Goal: Task Accomplishment & Management: Manage account settings

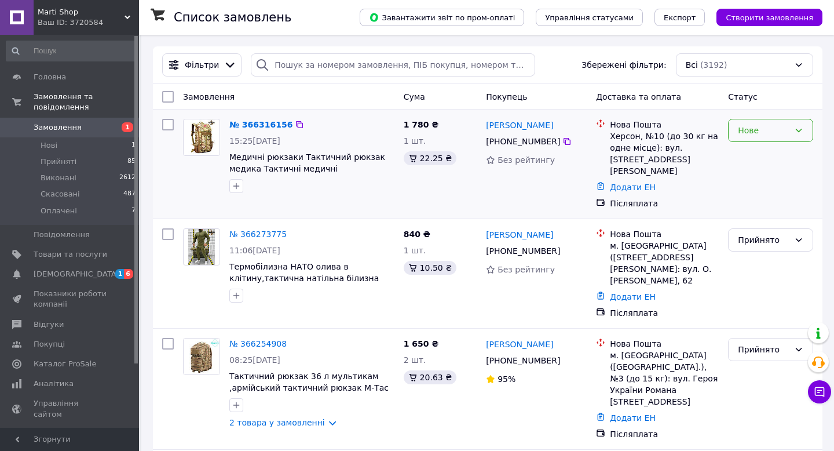
click at [778, 132] on div "Нове" at bounding box center [764, 130] width 52 height 13
click at [775, 152] on li "Прийнято" at bounding box center [771, 155] width 84 height 21
click at [252, 123] on link "№ 366316156" at bounding box center [257, 124] width 57 height 9
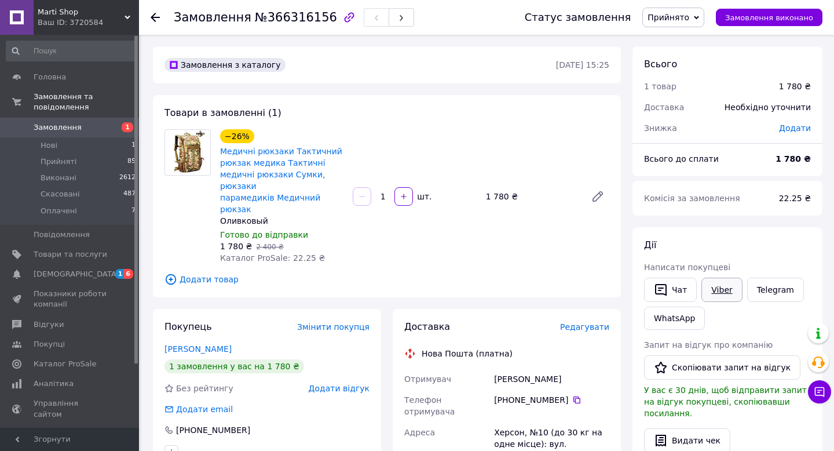
click at [714, 292] on link "Viber" at bounding box center [721, 289] width 41 height 24
click at [690, 321] on link "WhatsApp" at bounding box center [674, 317] width 61 height 23
click at [54, 123] on span "Замовлення" at bounding box center [58, 127] width 48 height 10
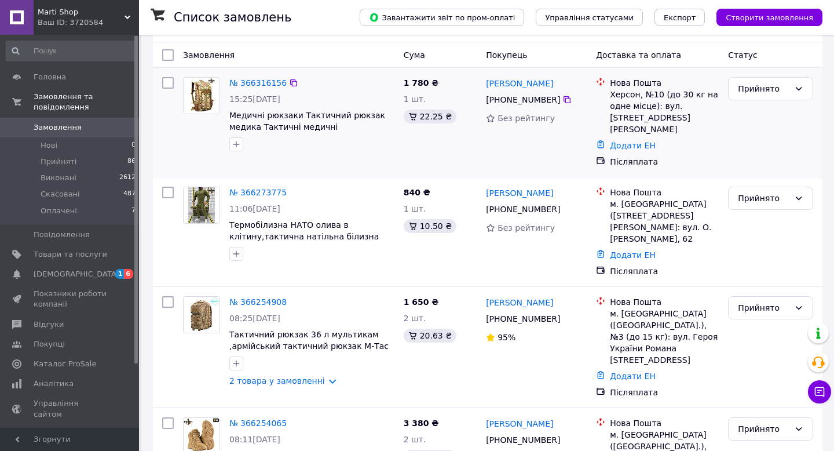
scroll to position [57, 0]
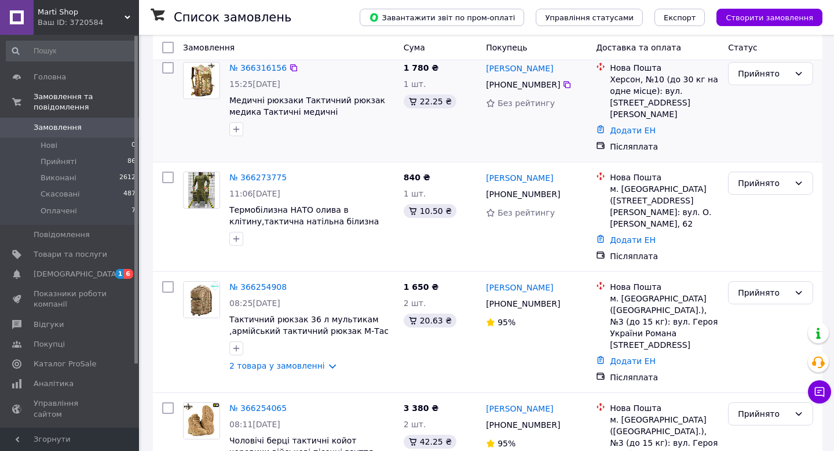
click at [415, 145] on div "1 780 ₴ 1 шт. 22.25 ₴" at bounding box center [440, 107] width 83 height 100
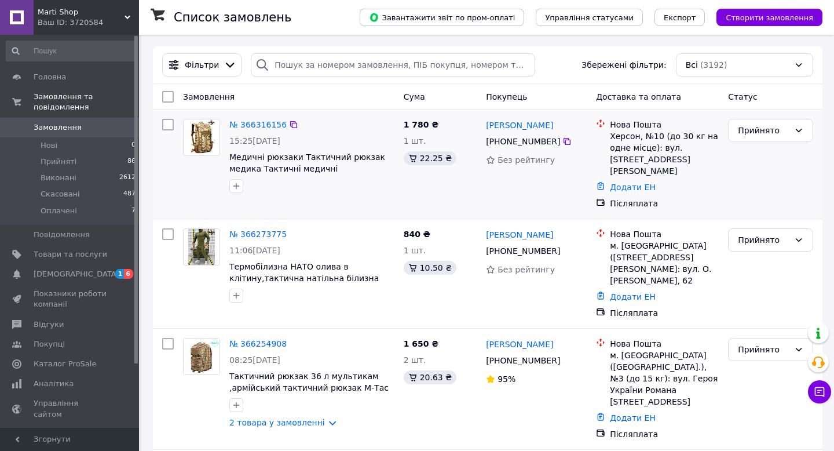
drag, startPoint x: 550, startPoint y: 126, endPoint x: 485, endPoint y: 125, distance: 64.3
click at [485, 125] on div "[PERSON_NAME]" at bounding box center [536, 125] width 103 height 14
copy link "[PERSON_NAME]"
click at [564, 140] on icon at bounding box center [566, 141] width 9 height 9
click at [274, 116] on div "№ 366316156 15:25, 12.10.2025 Медичні рюкзаки Тактичний рюкзак медика Тактичні …" at bounding box center [312, 155] width 174 height 83
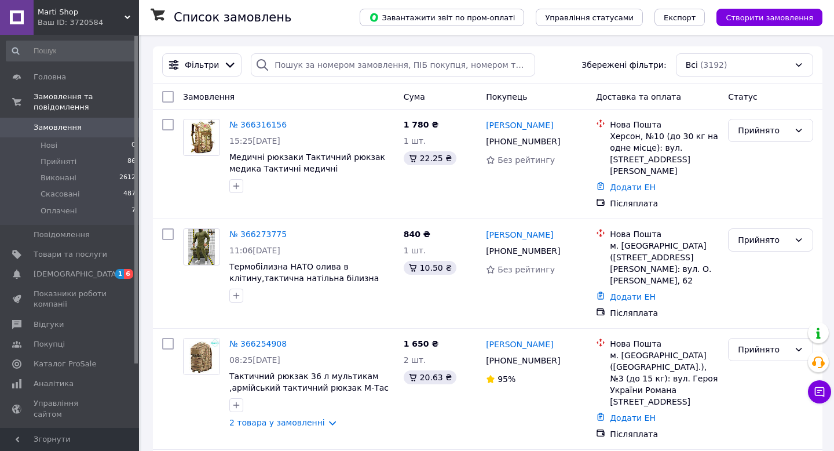
click at [267, 126] on link "№ 366316156" at bounding box center [257, 124] width 57 height 9
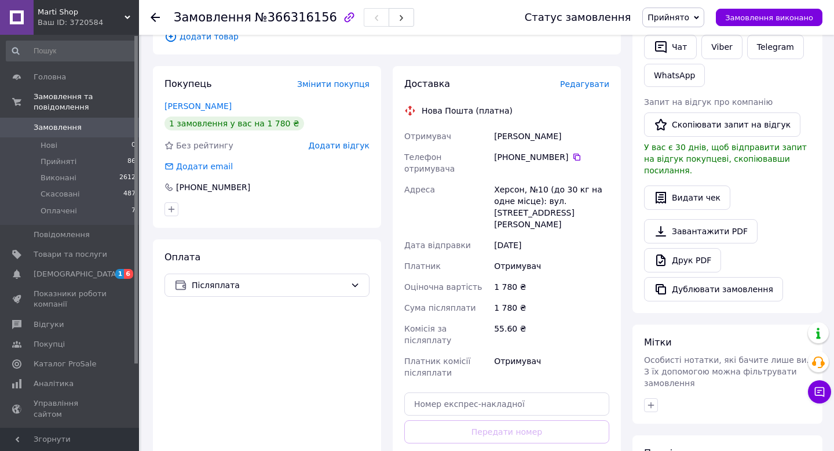
scroll to position [262, 0]
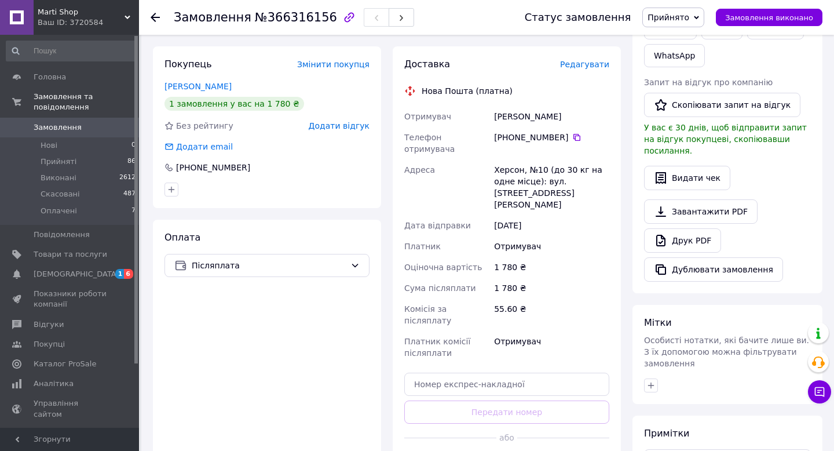
drag, startPoint x: 517, startPoint y: 125, endPoint x: 568, endPoint y: 124, distance: 51.0
click at [568, 131] on div "[PHONE_NUMBER]" at bounding box center [551, 137] width 115 height 12
copy div "98 244 25 41"
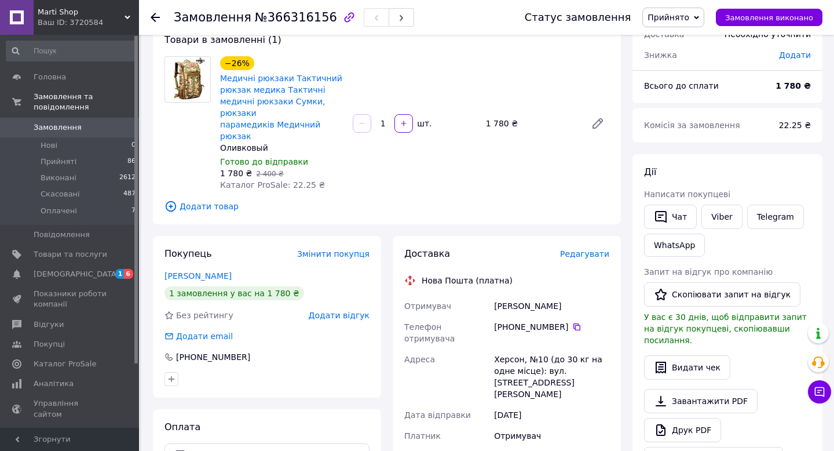
scroll to position [320, 0]
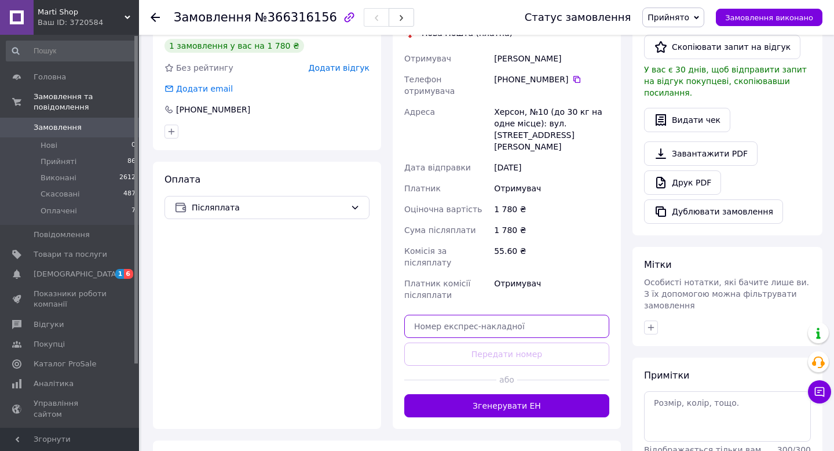
click at [495, 314] on input "text" at bounding box center [506, 325] width 205 height 23
paste input "20451269148602"
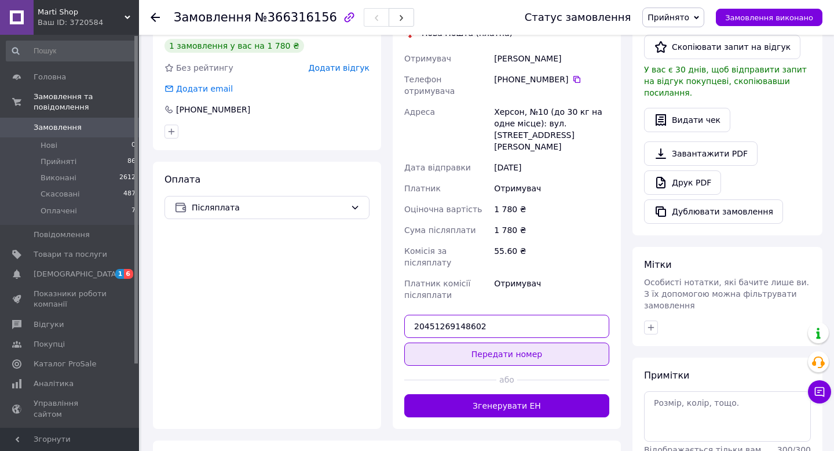
type input "20451269148602"
click at [518, 342] on button "Передати номер" at bounding box center [506, 353] width 205 height 23
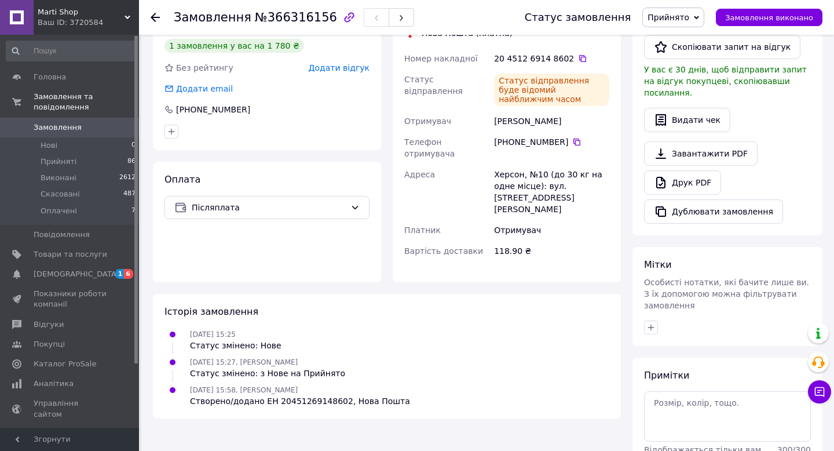
click at [60, 127] on span "Замовлення" at bounding box center [58, 127] width 48 height 10
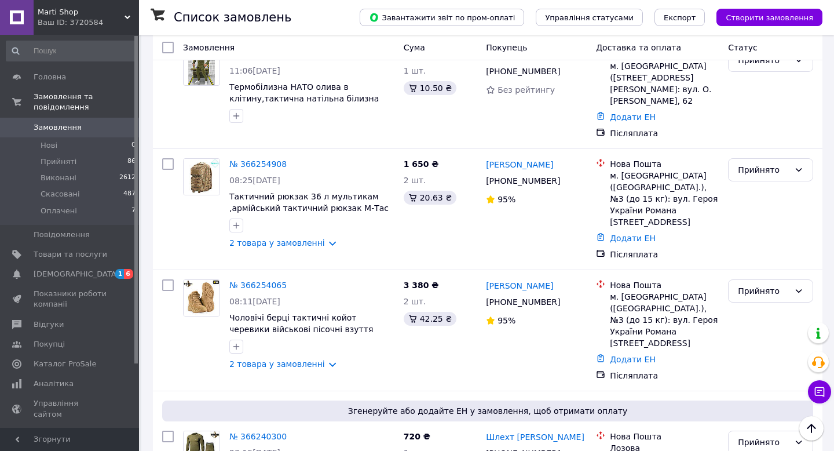
scroll to position [219, 0]
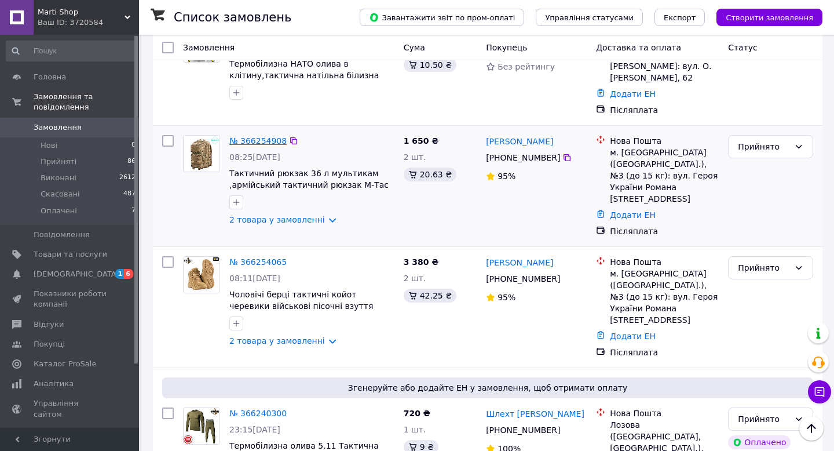
click at [273, 136] on link "№ 366254908" at bounding box center [257, 140] width 57 height 9
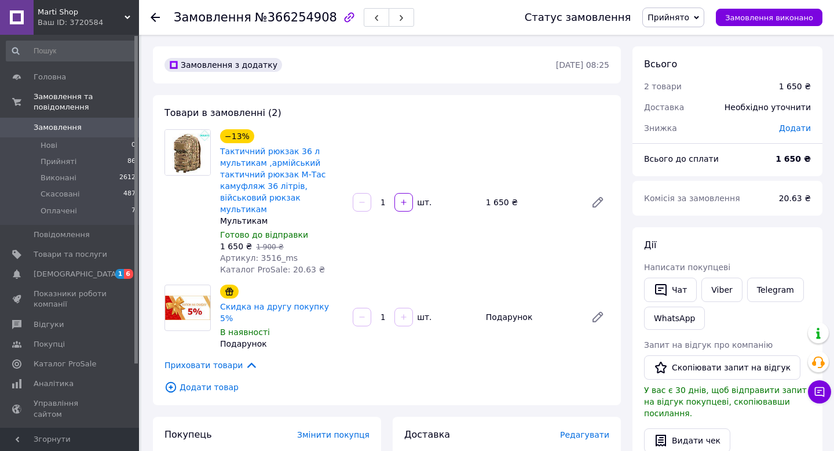
click at [64, 125] on span "Замовлення" at bounding box center [58, 127] width 48 height 10
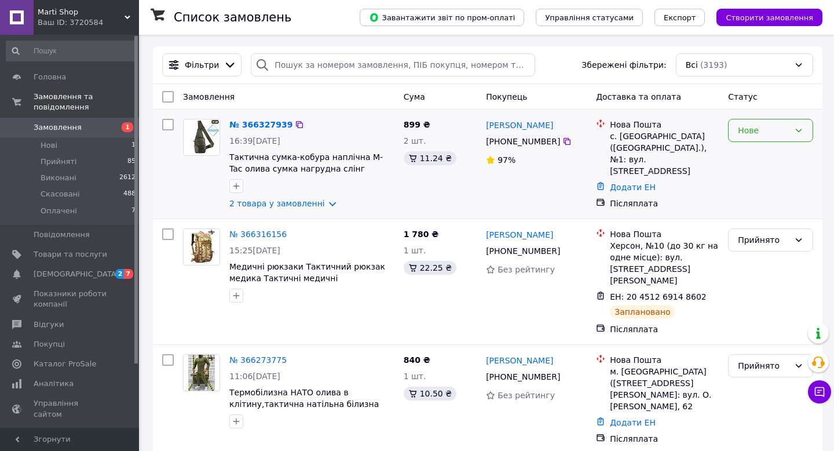
click at [758, 137] on div "Нове" at bounding box center [770, 130] width 85 height 23
click at [758, 155] on li "Прийнято" at bounding box center [771, 155] width 84 height 21
click at [266, 122] on link "№ 366327939" at bounding box center [257, 124] width 57 height 9
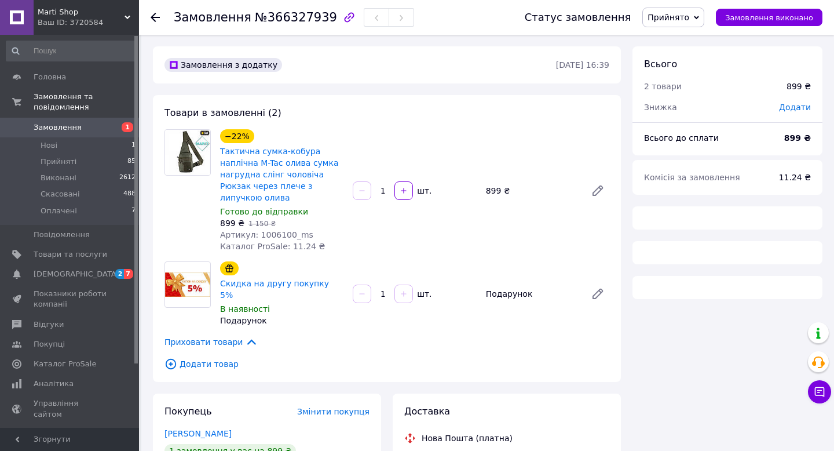
scroll to position [23, 0]
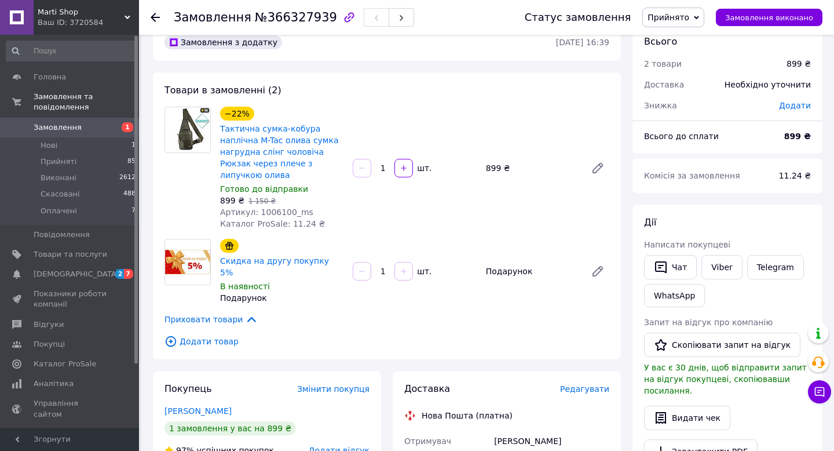
drag, startPoint x: 255, startPoint y: 212, endPoint x: 286, endPoint y: 210, distance: 30.8
click at [286, 210] on span "Артикул: 1006100_ms" at bounding box center [266, 211] width 93 height 9
drag, startPoint x: 289, startPoint y: 211, endPoint x: 254, endPoint y: 211, distance: 34.8
click at [254, 211] on span "Артикул: 1006100_ms" at bounding box center [266, 211] width 93 height 9
copy span "1006100"
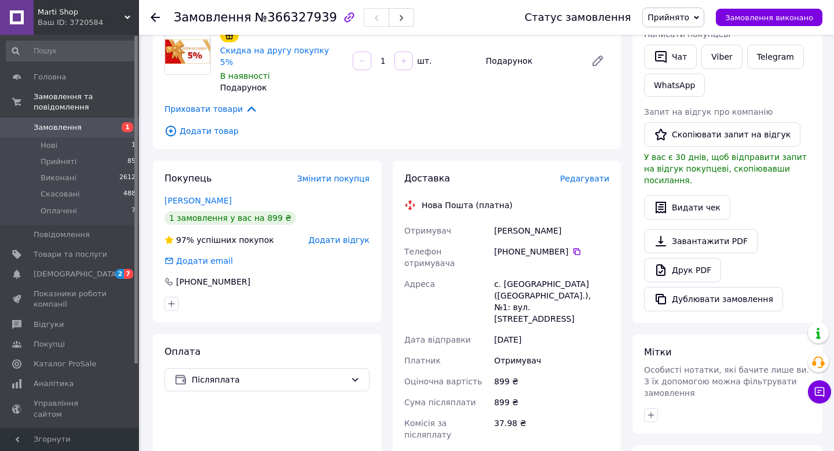
scroll to position [236, 0]
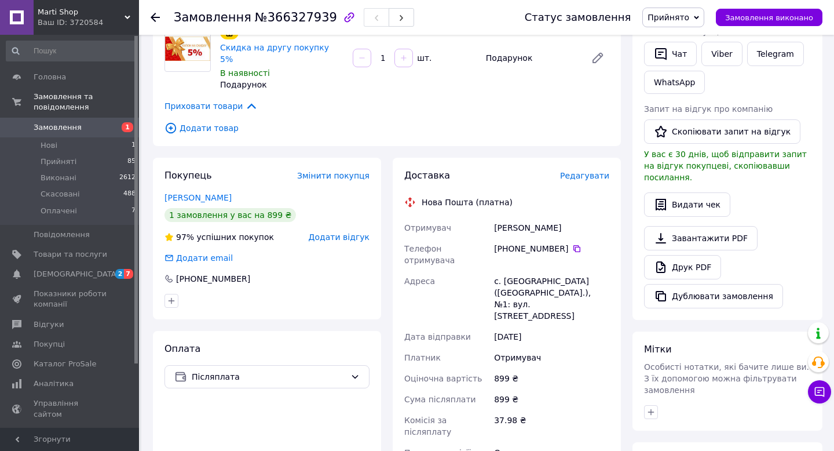
drag, startPoint x: 569, startPoint y: 215, endPoint x: 495, endPoint y: 212, distance: 74.2
click at [495, 217] on div "[PERSON_NAME]" at bounding box center [552, 227] width 120 height 21
copy div "[PERSON_NAME]"
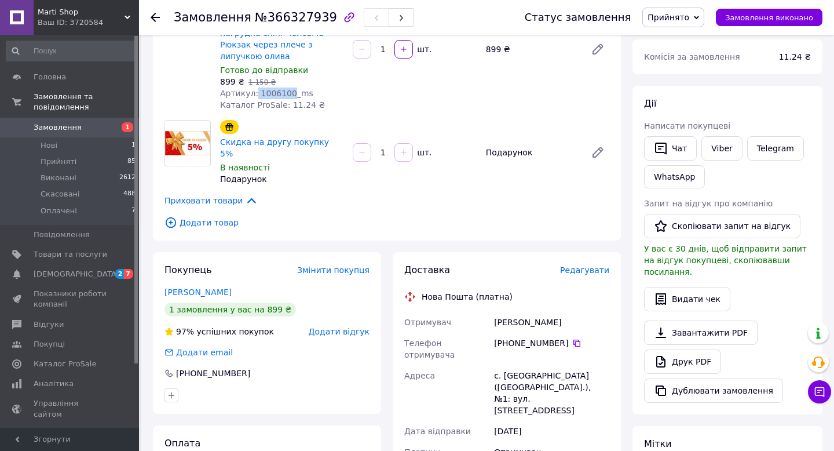
scroll to position [156, 0]
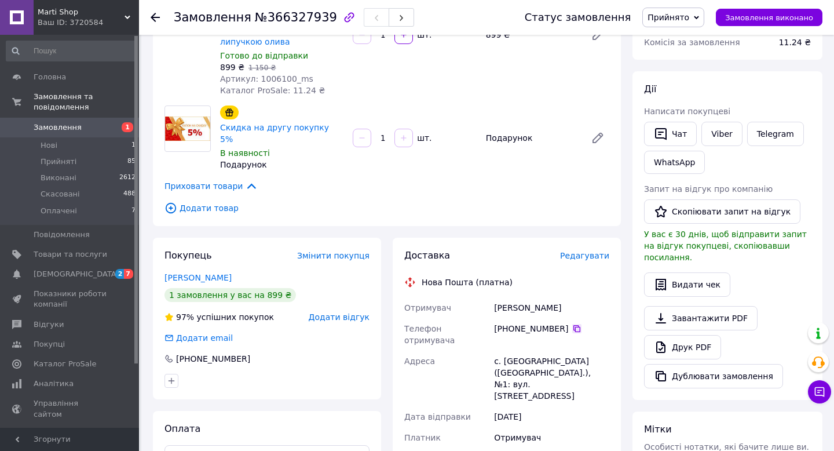
click at [577, 324] on icon at bounding box center [576, 328] width 9 height 9
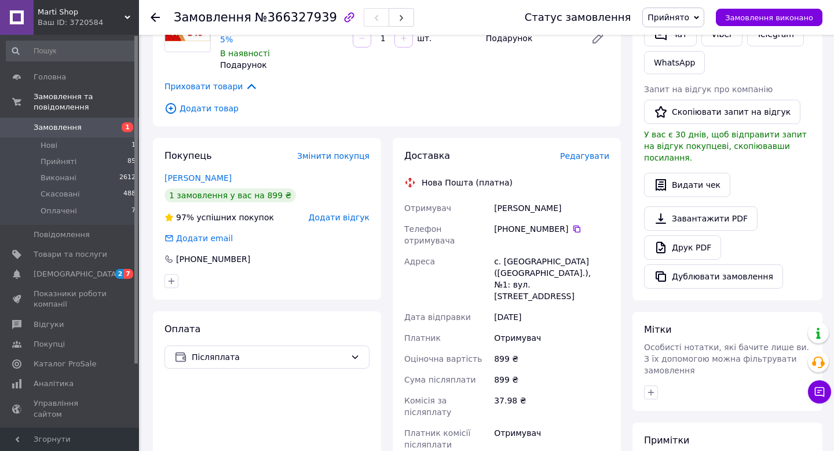
scroll to position [262, 0]
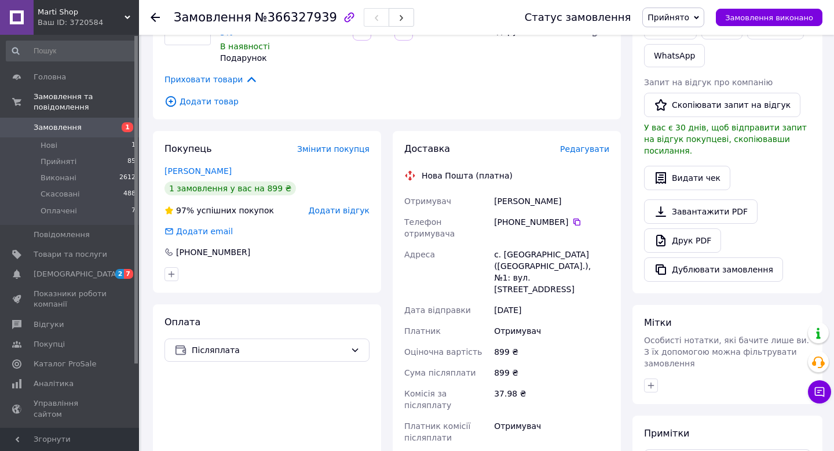
paste input "20451269173946"
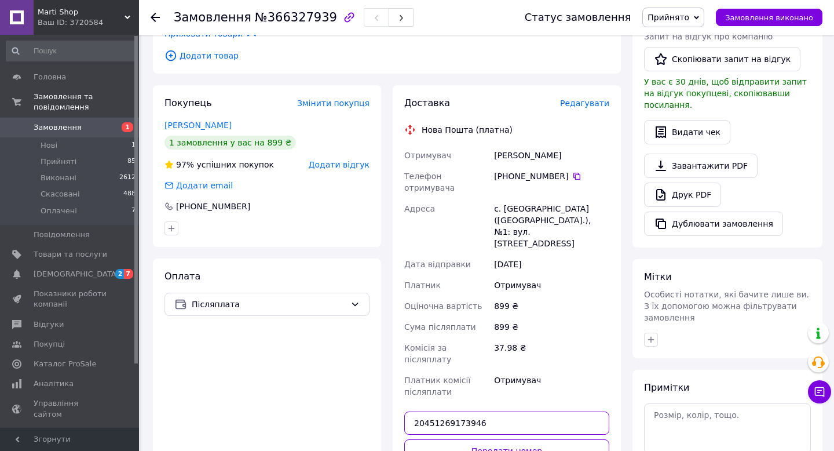
scroll to position [317, 0]
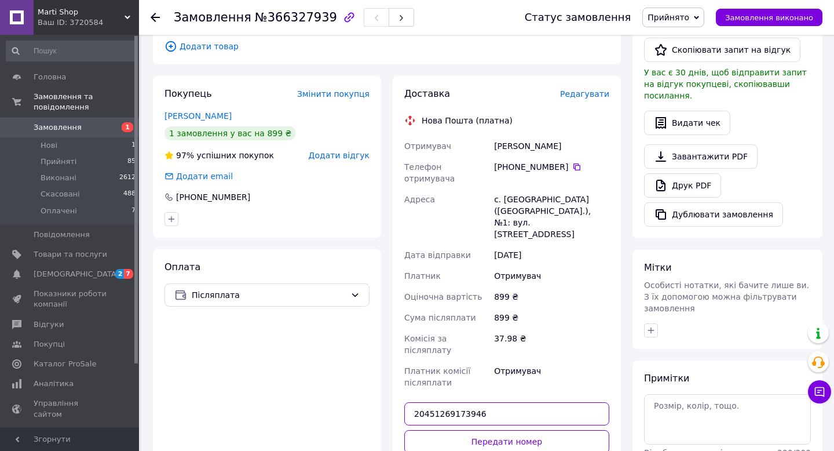
type input "20451269173946"
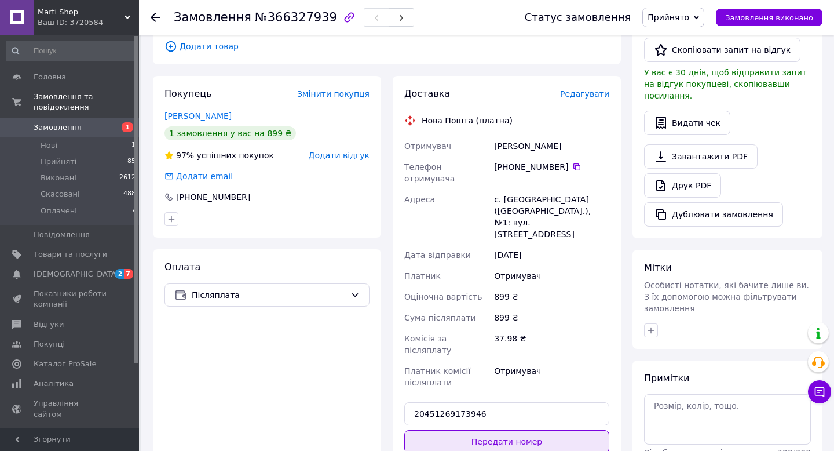
click at [483, 430] on button "Передати номер" at bounding box center [506, 441] width 205 height 23
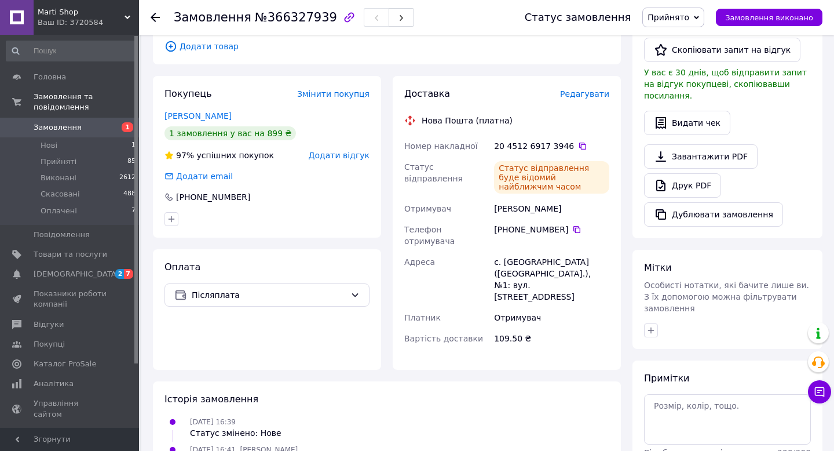
click at [49, 127] on span "Замовлення" at bounding box center [58, 127] width 48 height 10
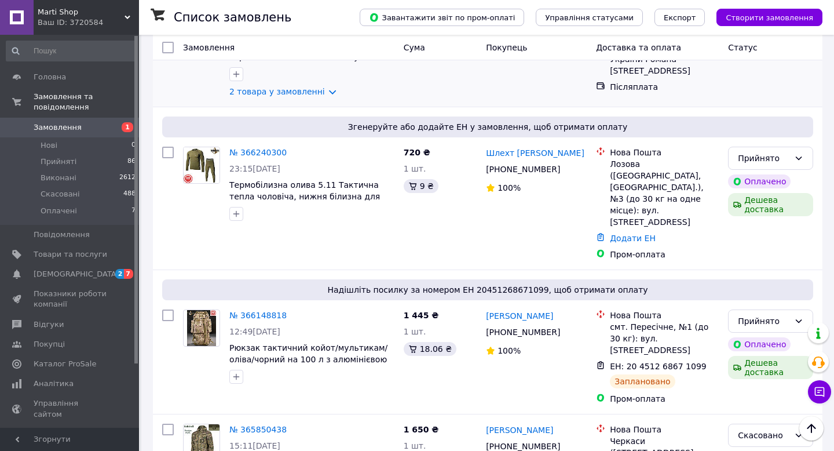
scroll to position [624, 0]
